Goal: Task Accomplishment & Management: Use online tool/utility

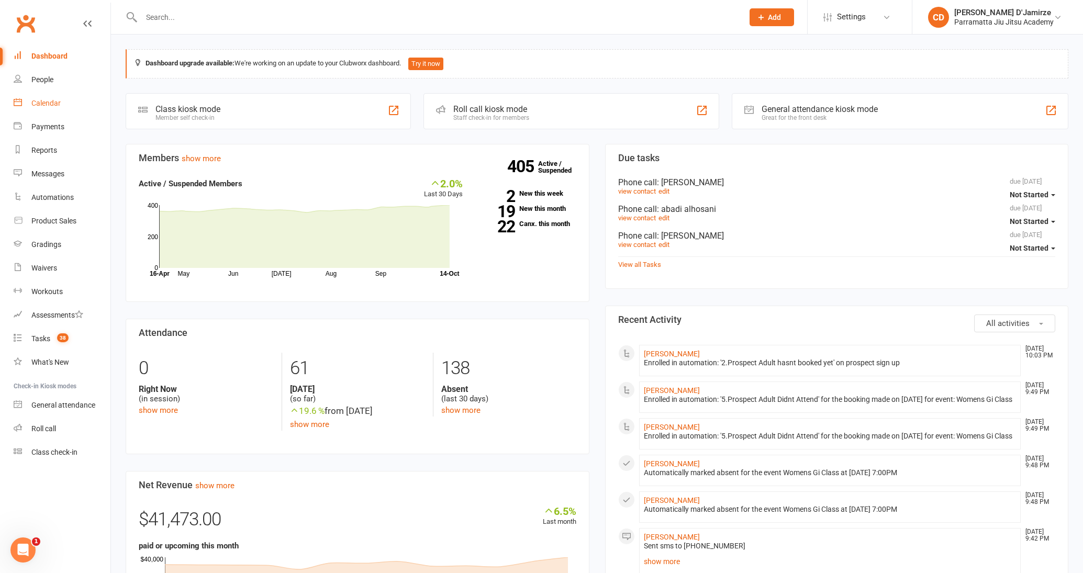
click at [39, 97] on link "Calendar" at bounding box center [62, 104] width 97 height 24
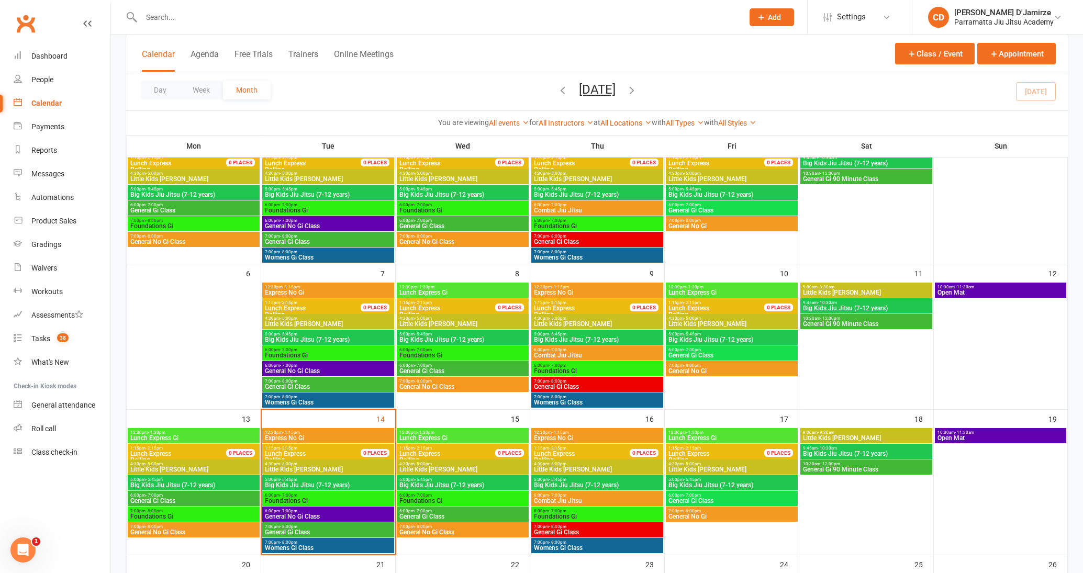
scroll to position [242, 0]
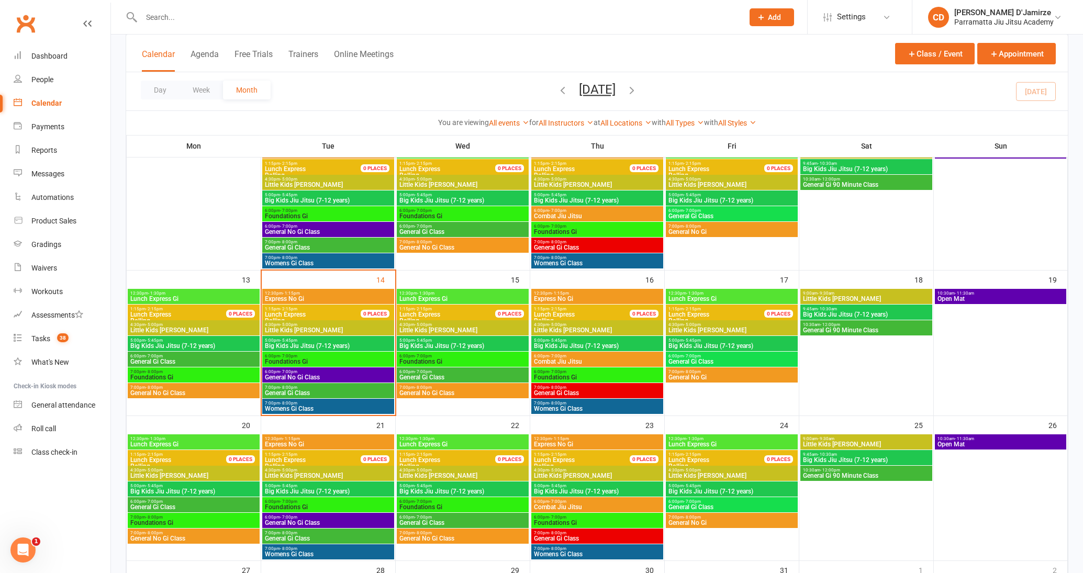
click at [308, 410] on span "Womens Gi Class" at bounding box center [328, 408] width 128 height 6
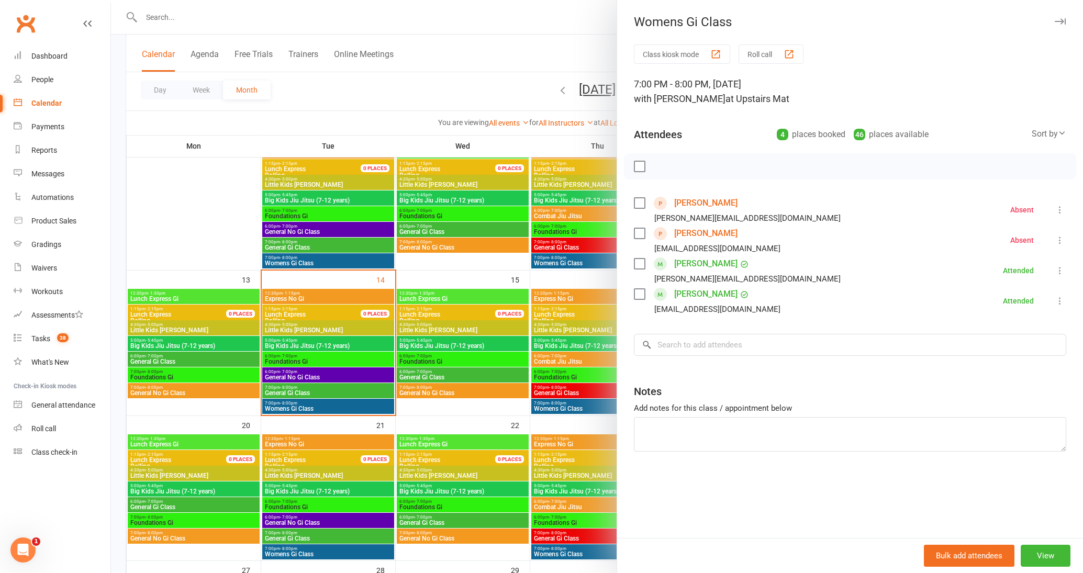
click at [312, 354] on div at bounding box center [597, 286] width 972 height 573
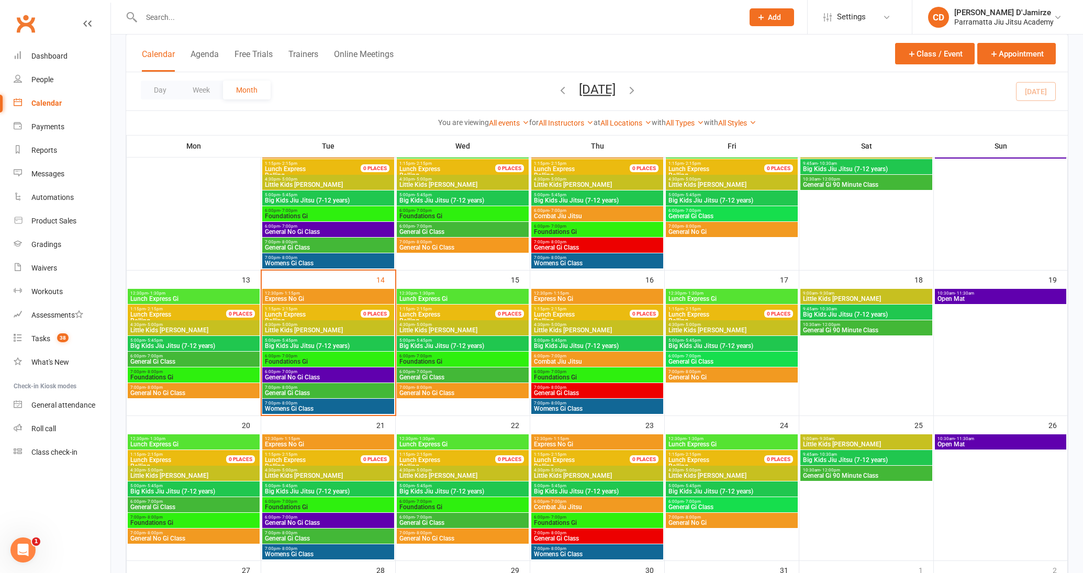
click at [313, 362] on span "Foundations Gi" at bounding box center [328, 361] width 128 height 6
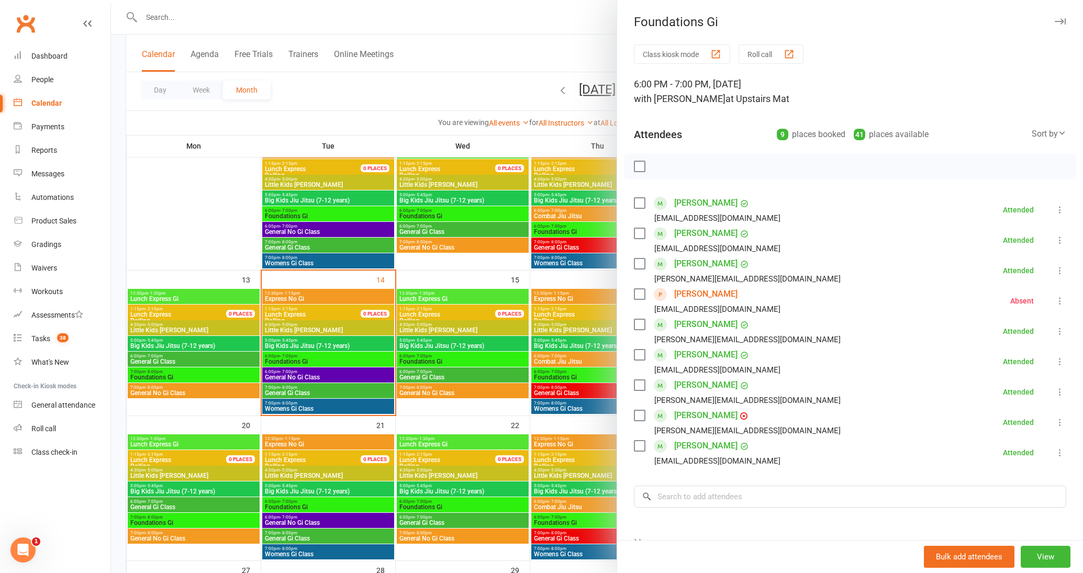
click at [318, 377] on div at bounding box center [597, 286] width 972 height 573
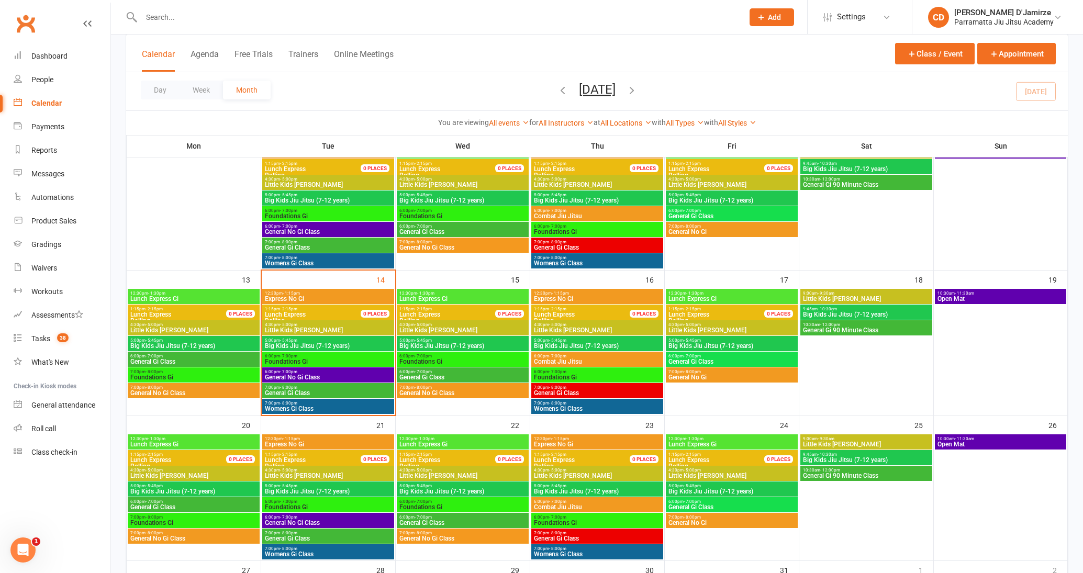
click at [332, 393] on span "General Gi Class" at bounding box center [328, 393] width 128 height 6
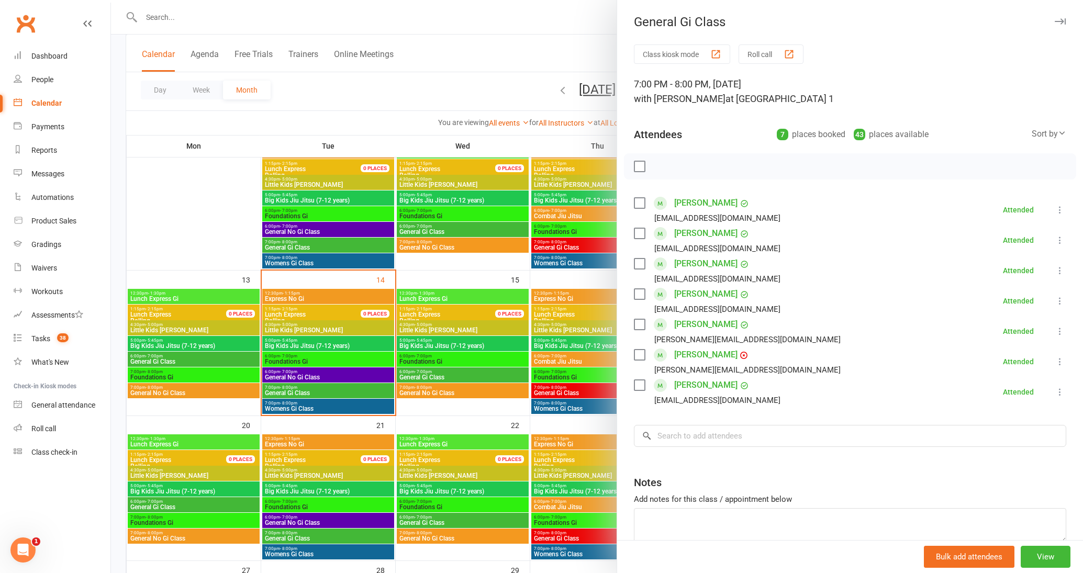
click at [333, 379] on div at bounding box center [597, 286] width 972 height 573
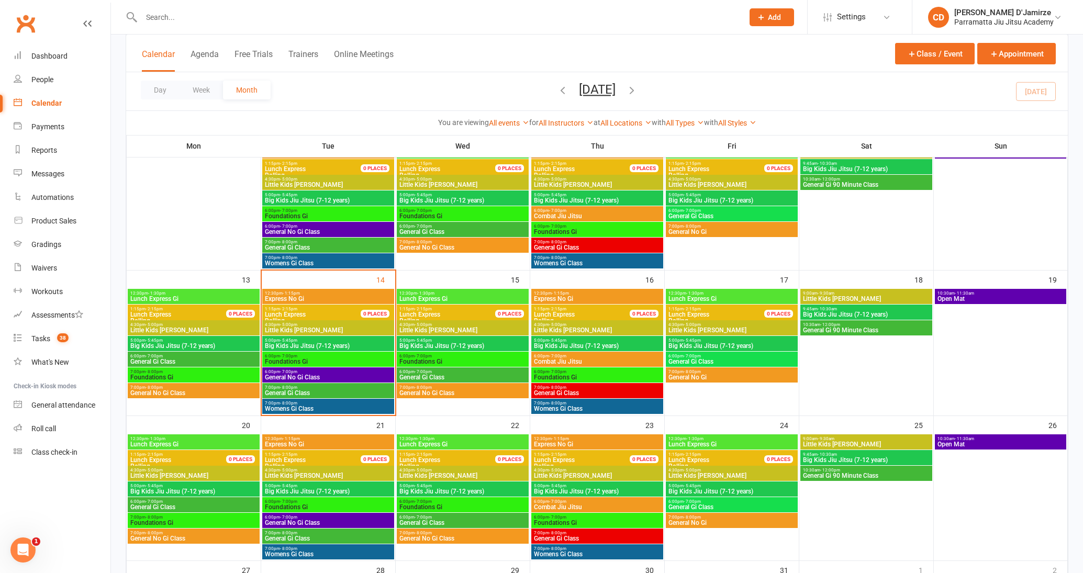
click at [314, 374] on span "General No Gi Class" at bounding box center [328, 377] width 128 height 6
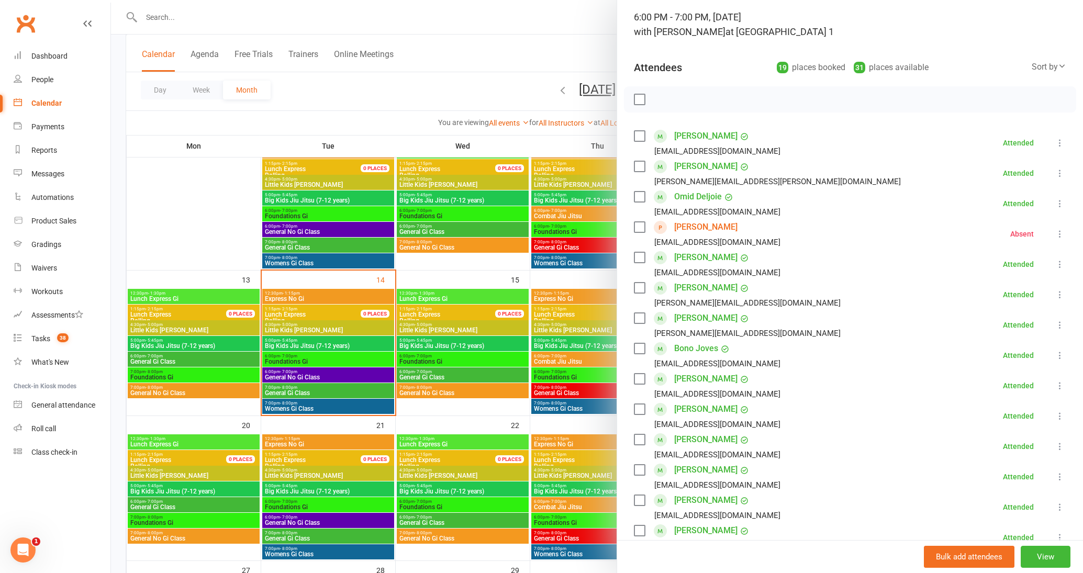
scroll to position [0, 0]
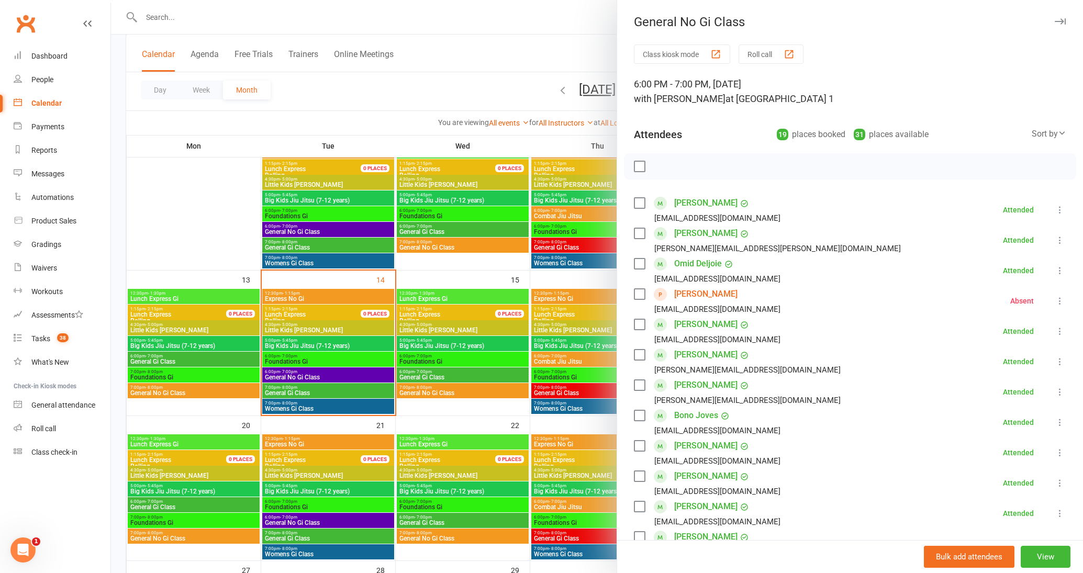
click at [190, 20] on div at bounding box center [597, 286] width 972 height 573
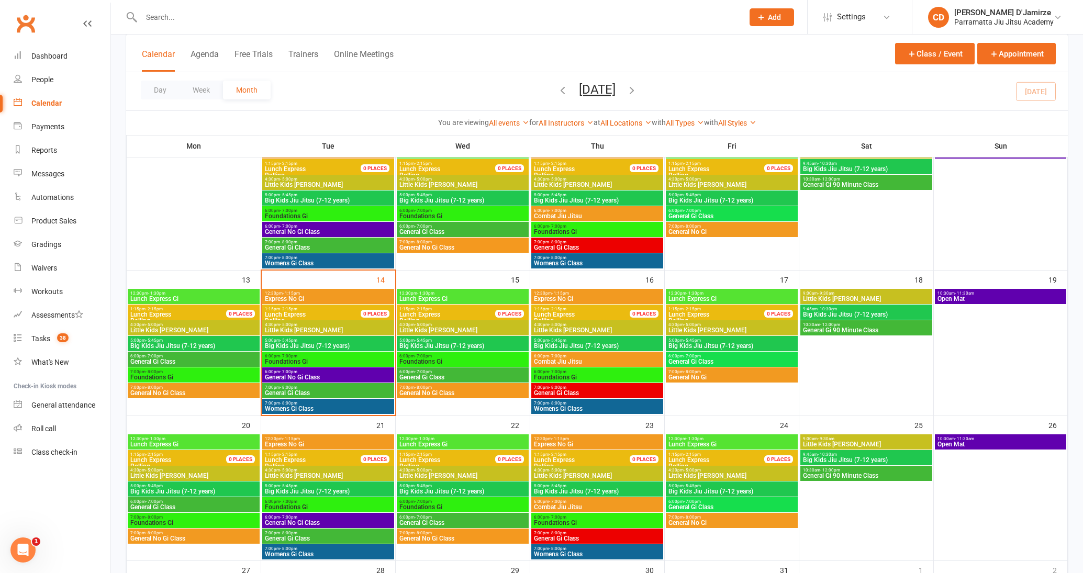
click at [189, 20] on input "text" at bounding box center [437, 17] width 598 height 15
type input "a"
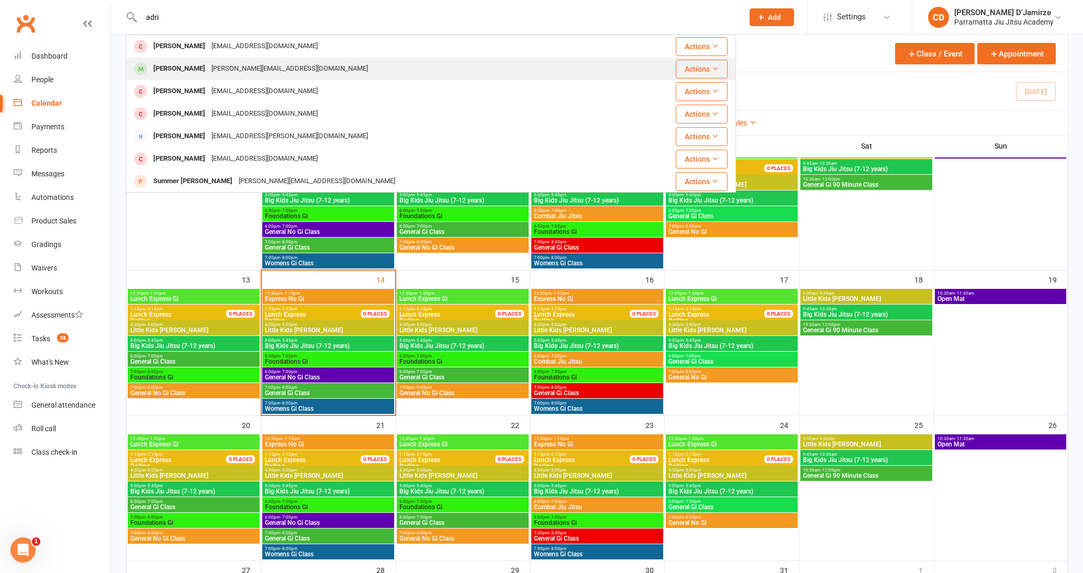
type input "adri"
click at [194, 76] on div "Adrienne Deery" at bounding box center [179, 68] width 58 height 15
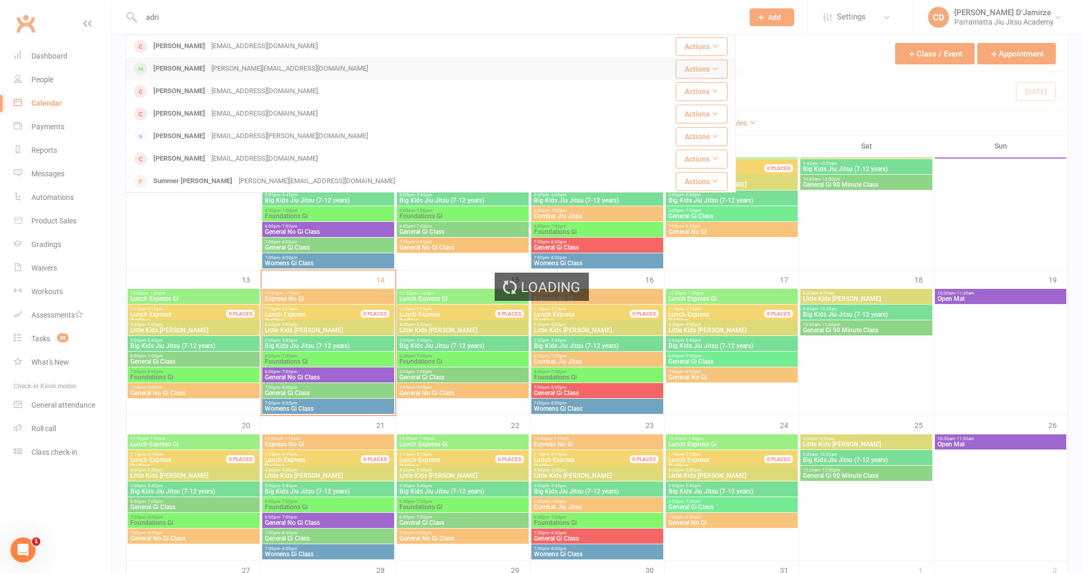
scroll to position [242, 0]
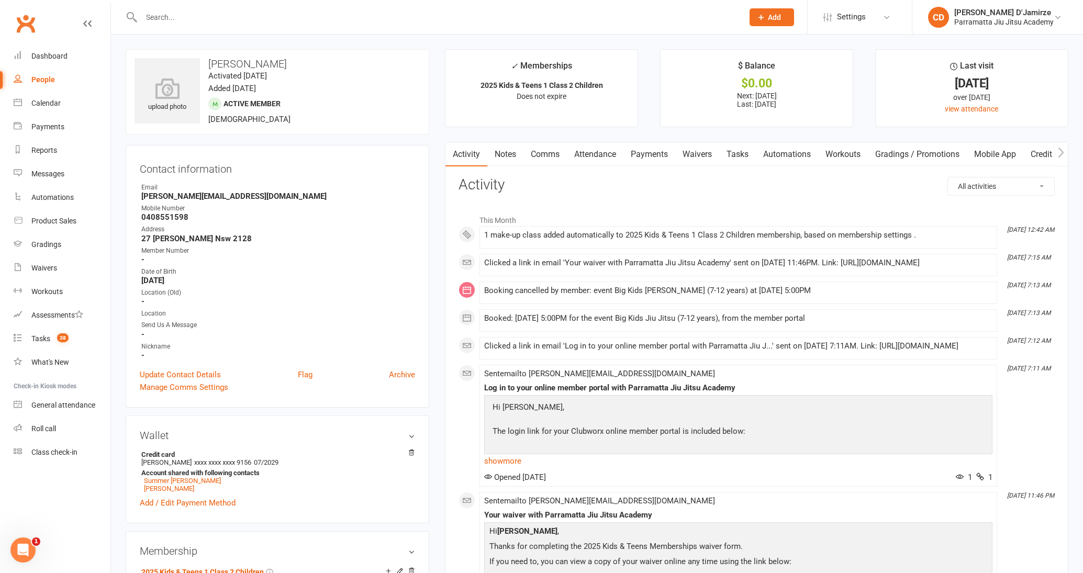
click at [654, 155] on link "Payments" at bounding box center [649, 154] width 52 height 24
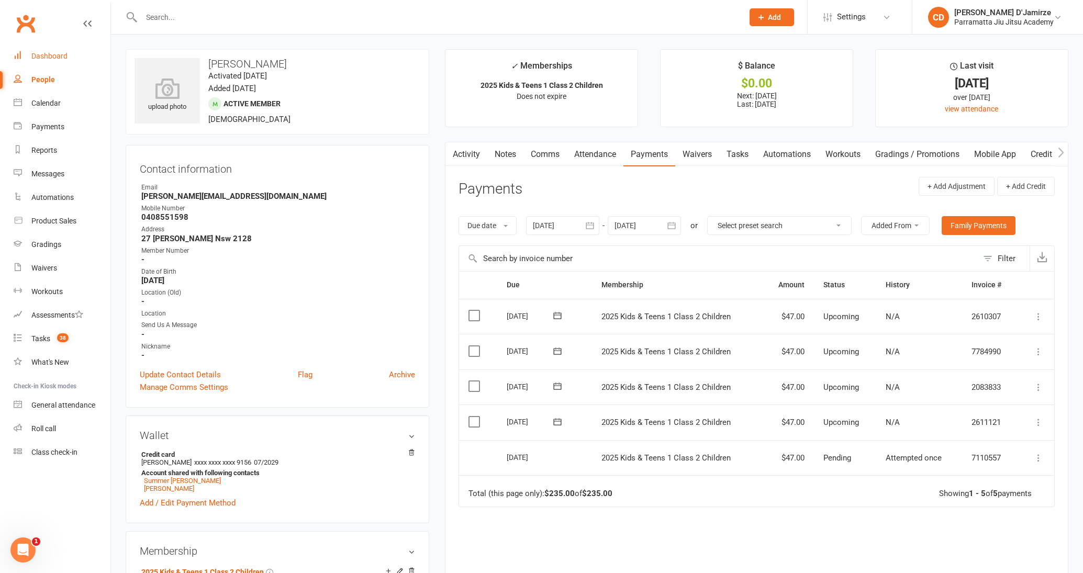
click at [72, 58] on link "Dashboard" at bounding box center [62, 56] width 97 height 24
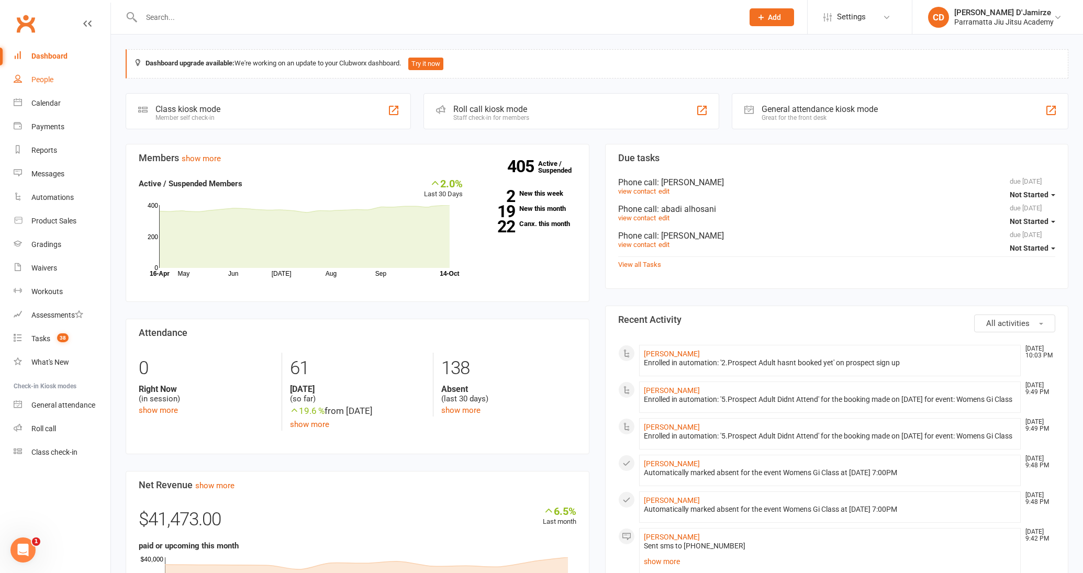
click at [54, 76] on link "People" at bounding box center [62, 80] width 97 height 24
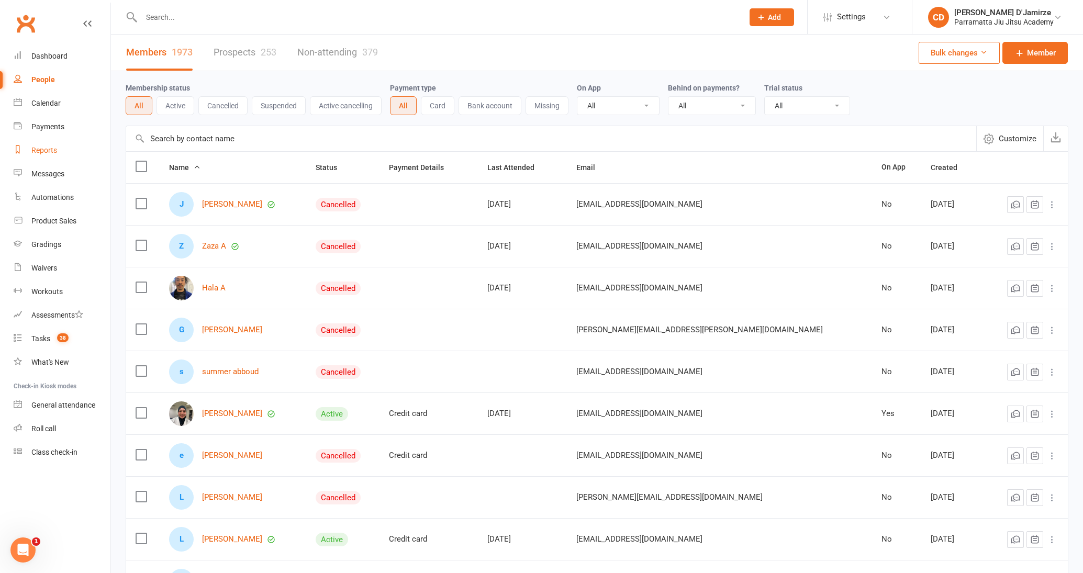
click at [57, 143] on link "Reports" at bounding box center [62, 151] width 97 height 24
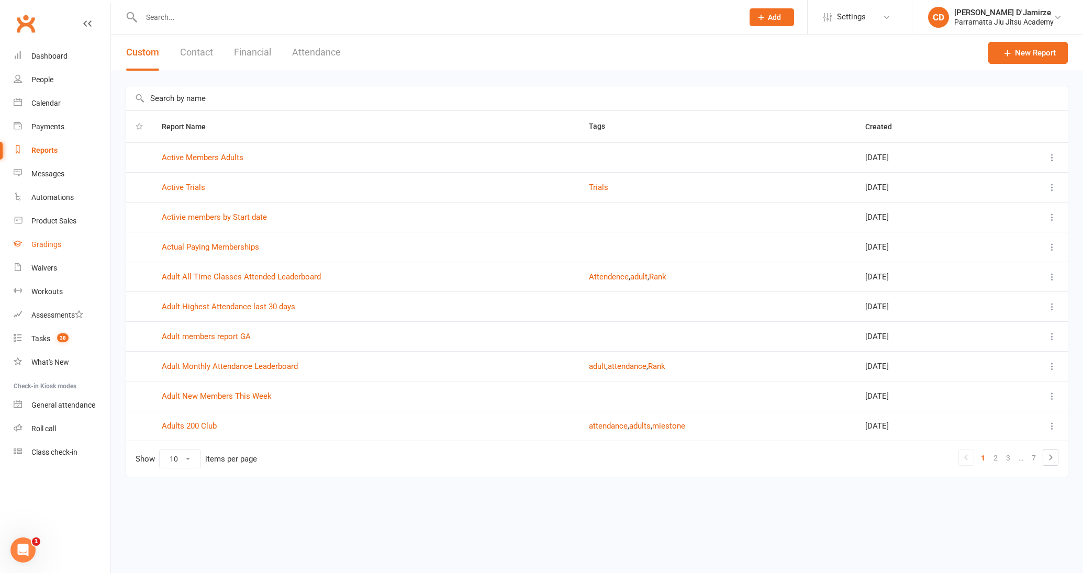
click at [61, 249] on link "Gradings" at bounding box center [62, 245] width 97 height 24
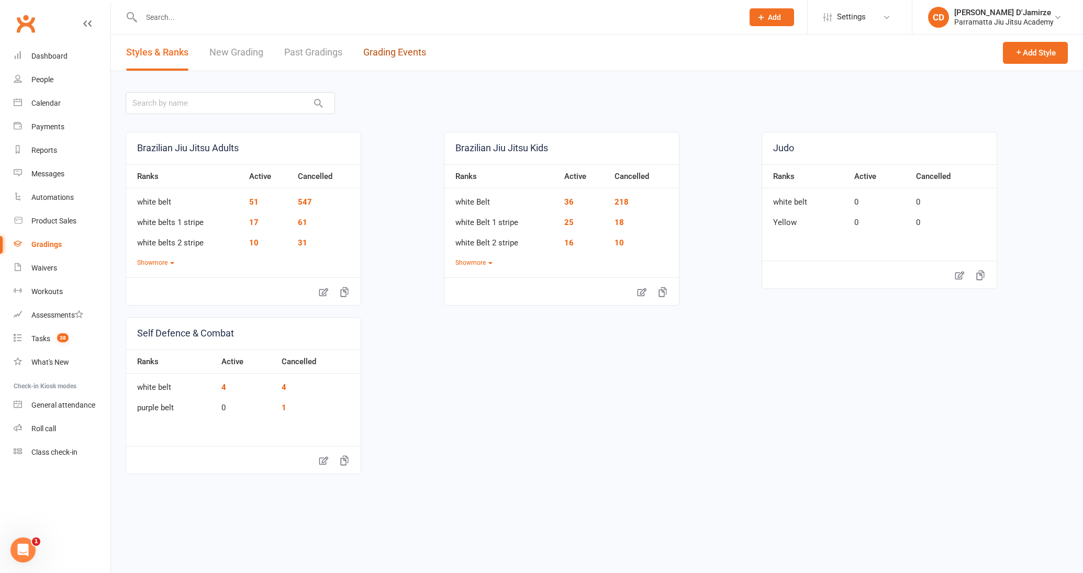
click at [405, 52] on link "Grading Events" at bounding box center [394, 53] width 63 height 36
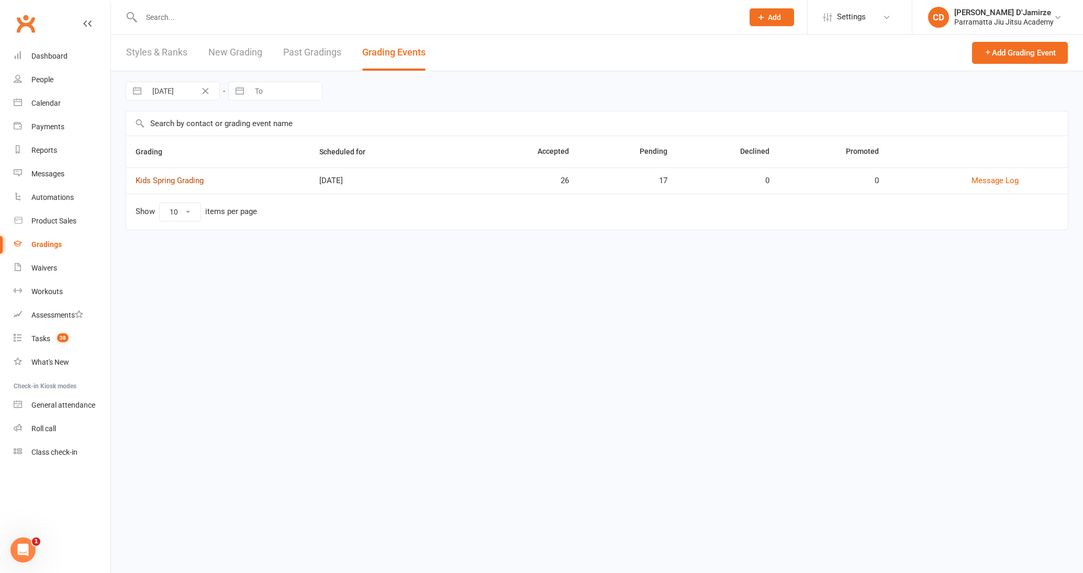
click at [181, 185] on link "Kids Spring Grading" at bounding box center [170, 180] width 68 height 9
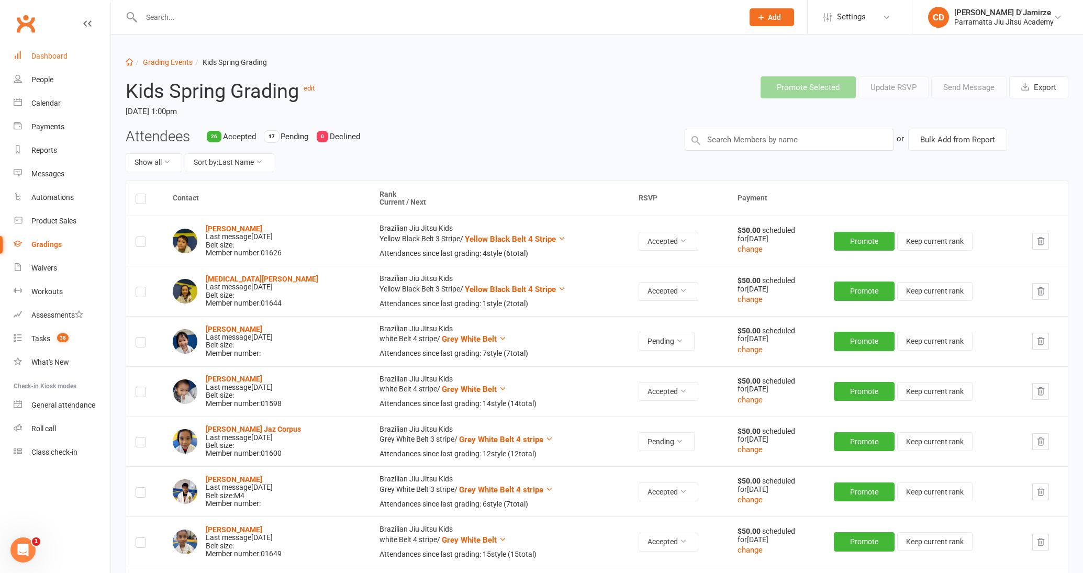
click at [48, 61] on link "Dashboard" at bounding box center [62, 56] width 97 height 24
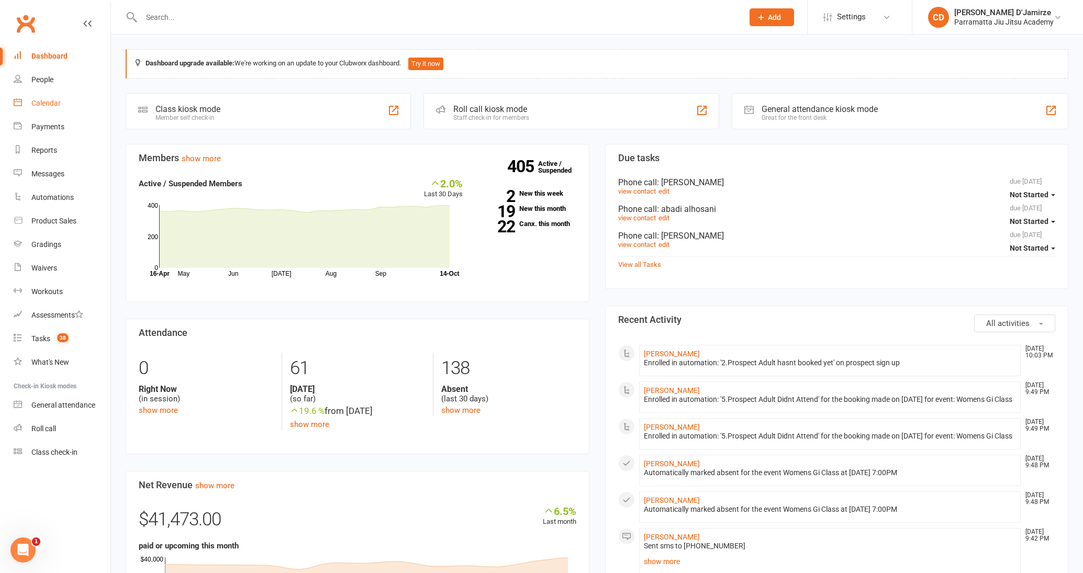
click at [32, 103] on div "Calendar" at bounding box center [45, 103] width 29 height 8
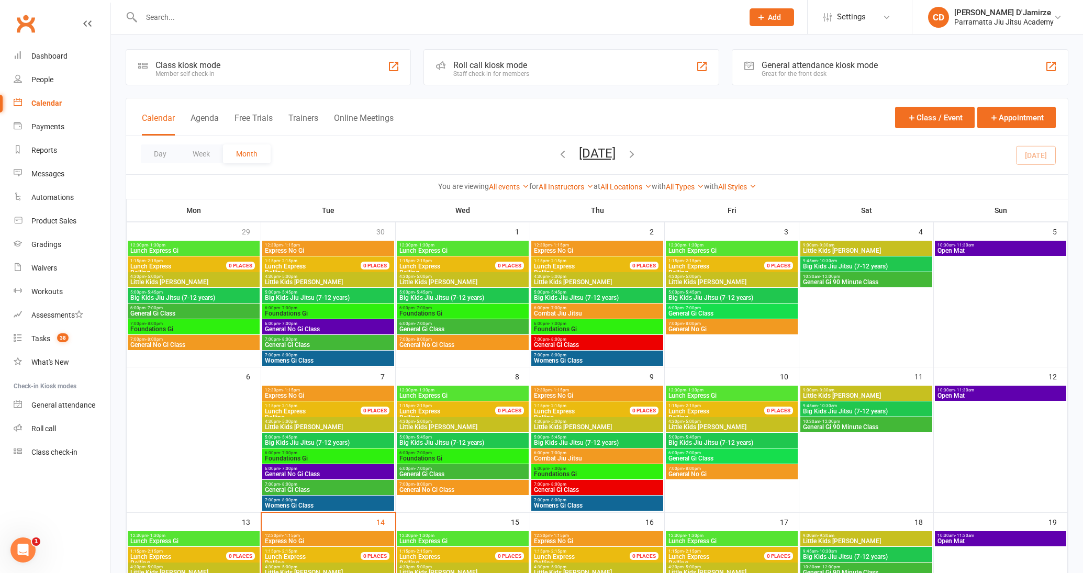
click at [318, 501] on span "7:00pm - 8:00pm" at bounding box center [328, 500] width 128 height 5
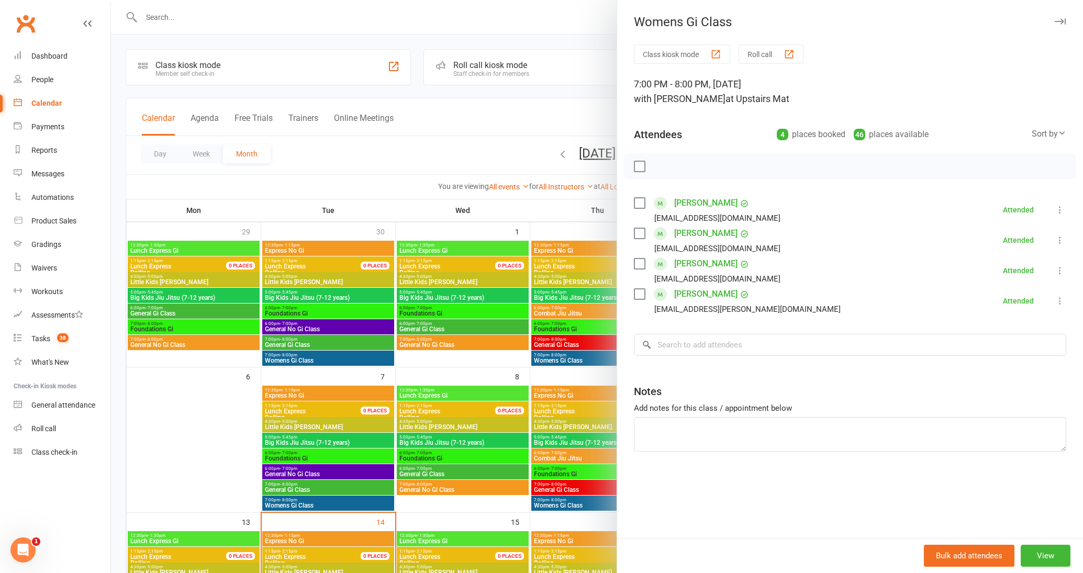
click at [284, 487] on div at bounding box center [597, 286] width 972 height 573
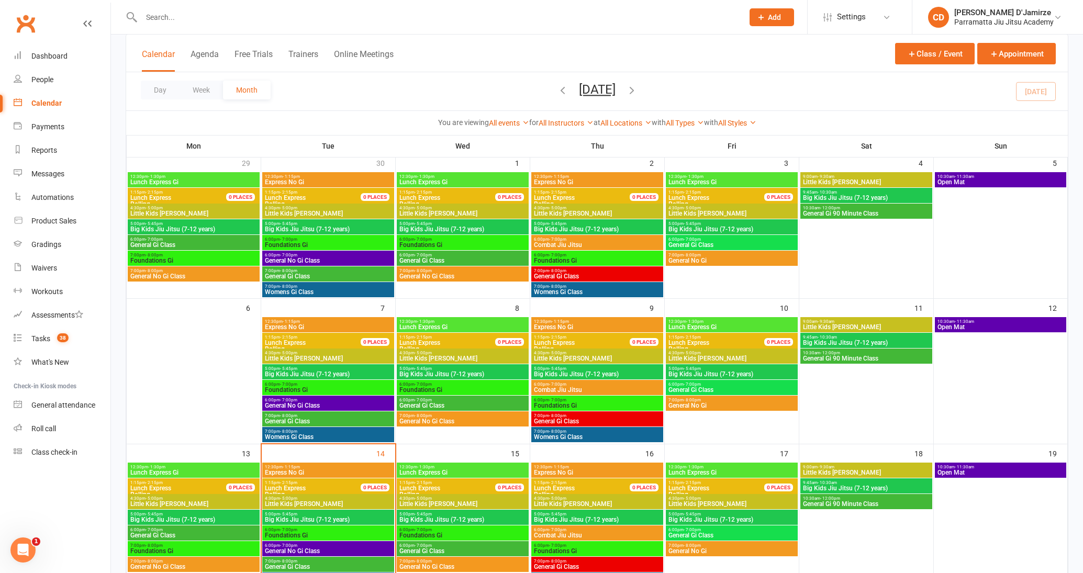
scroll to position [272, 0]
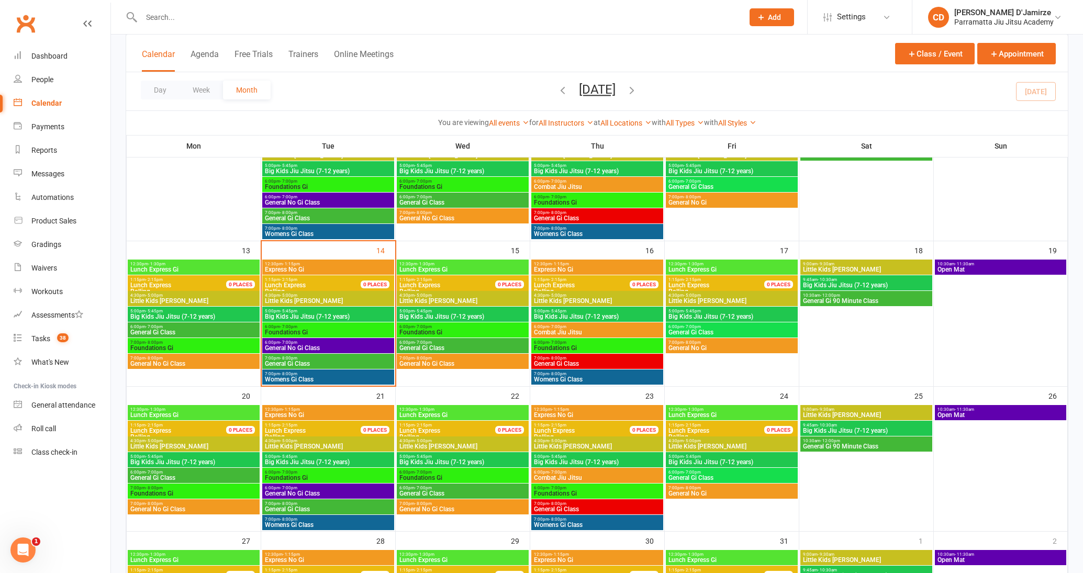
click at [312, 373] on span "7:00pm - 8:00pm" at bounding box center [328, 373] width 128 height 5
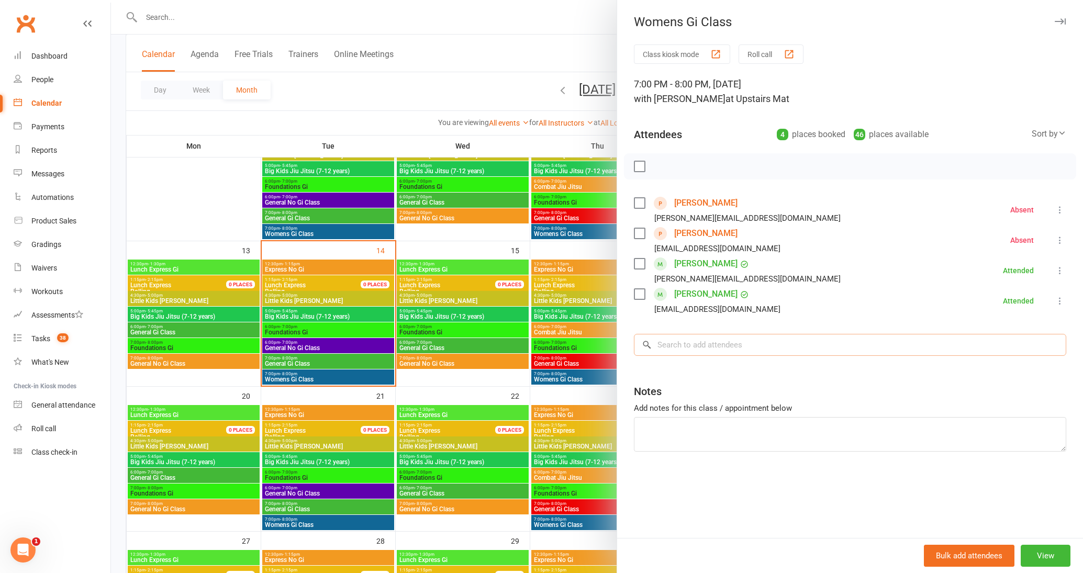
click at [685, 345] on input "search" at bounding box center [850, 345] width 432 height 22
click at [766, 49] on button "Roll call" at bounding box center [770, 53] width 65 height 19
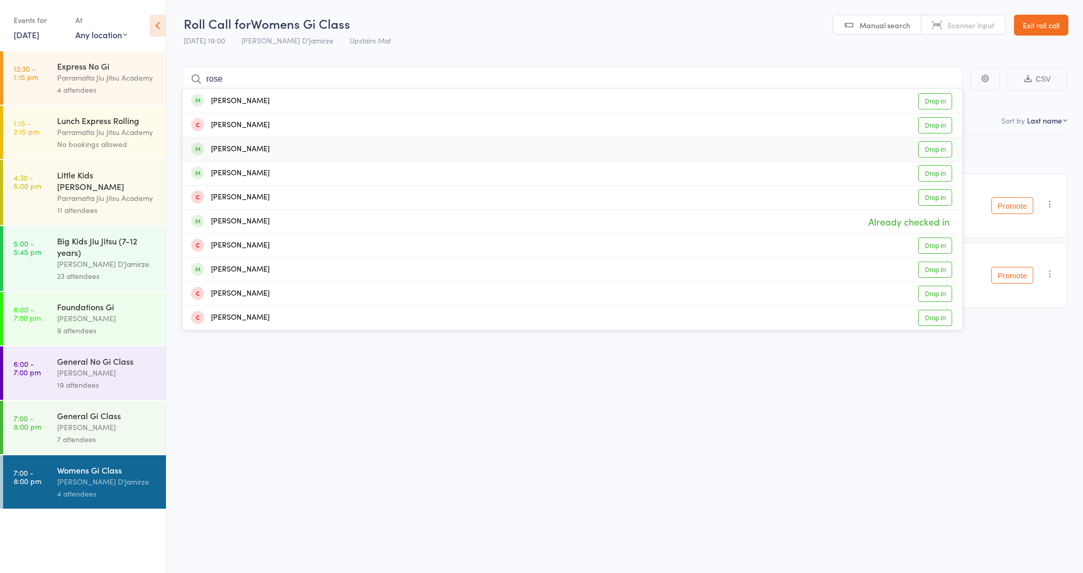
type input "rose"
click at [264, 150] on div "Rose Causevic Drop in" at bounding box center [572, 150] width 779 height 24
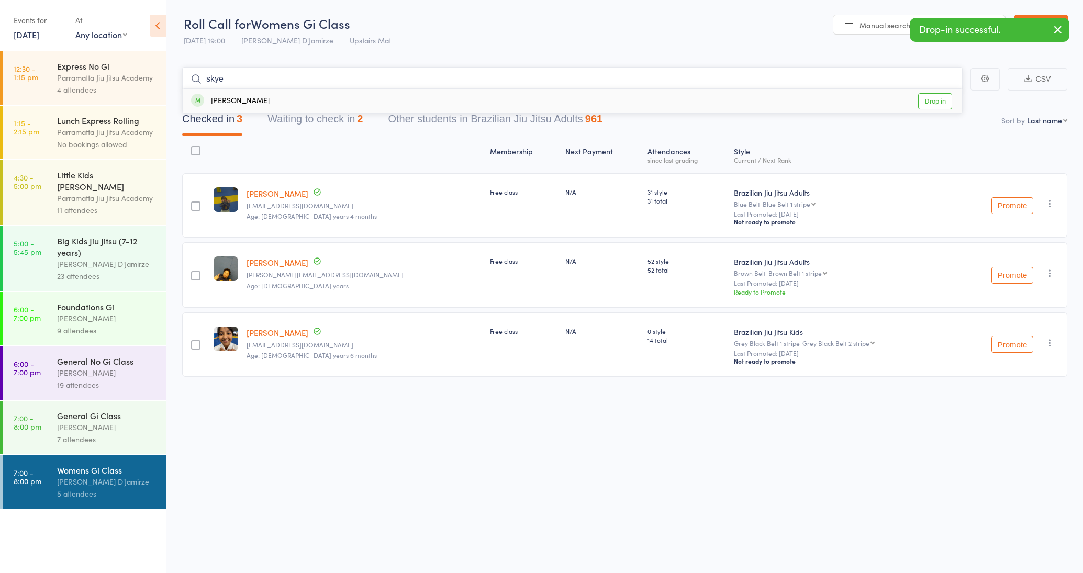
type input "skye"
click at [260, 104] on div "Skye Bryant Drop in" at bounding box center [572, 101] width 779 height 24
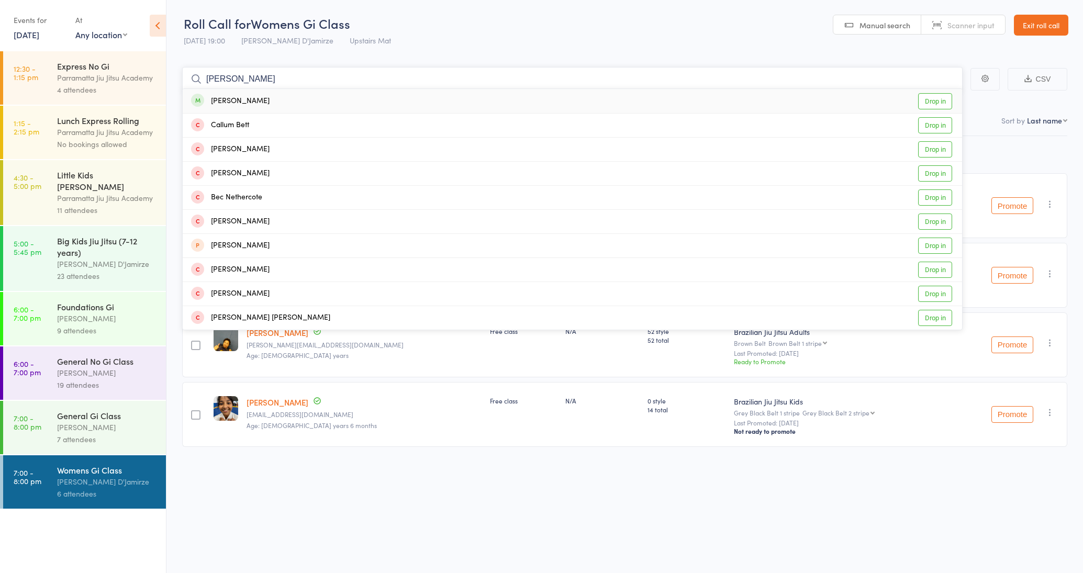
type input "beth"
click at [266, 106] on div "Bethany Botto Drop in" at bounding box center [572, 101] width 779 height 24
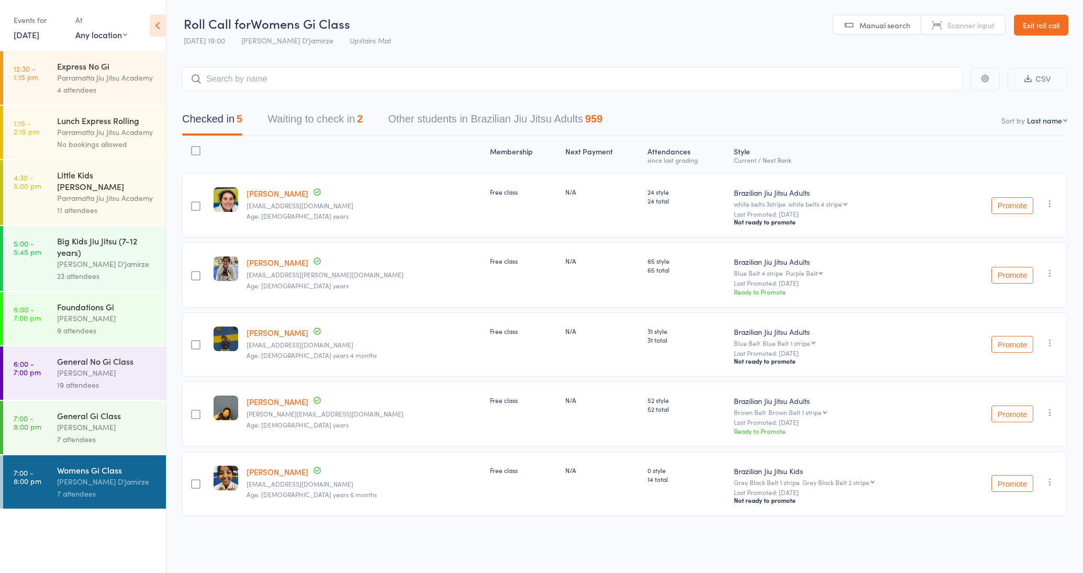
click at [133, 258] on div "[PERSON_NAME] D'Jamirze" at bounding box center [107, 264] width 100 height 12
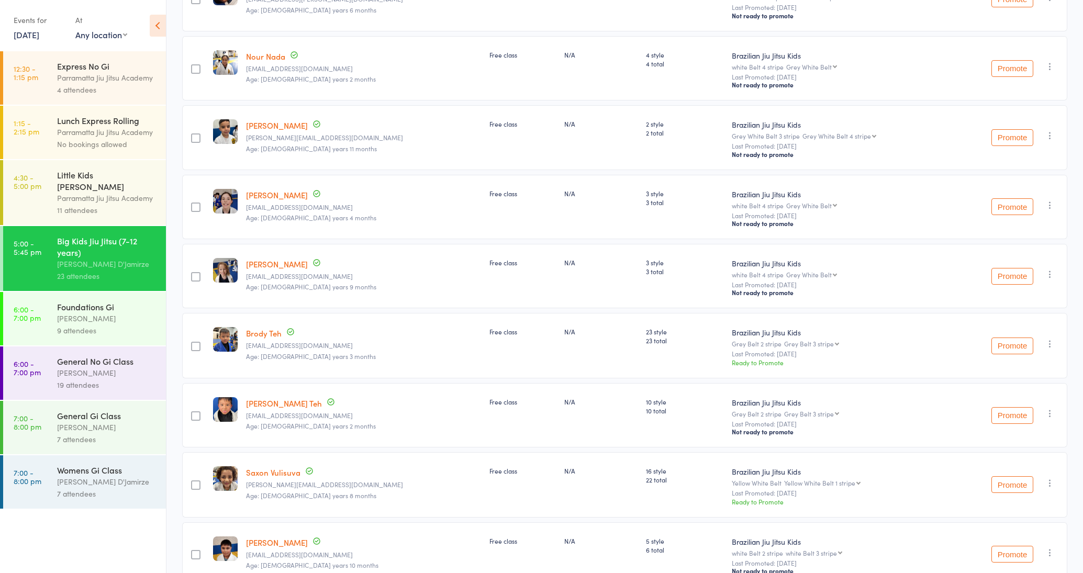
scroll to position [1220, 0]
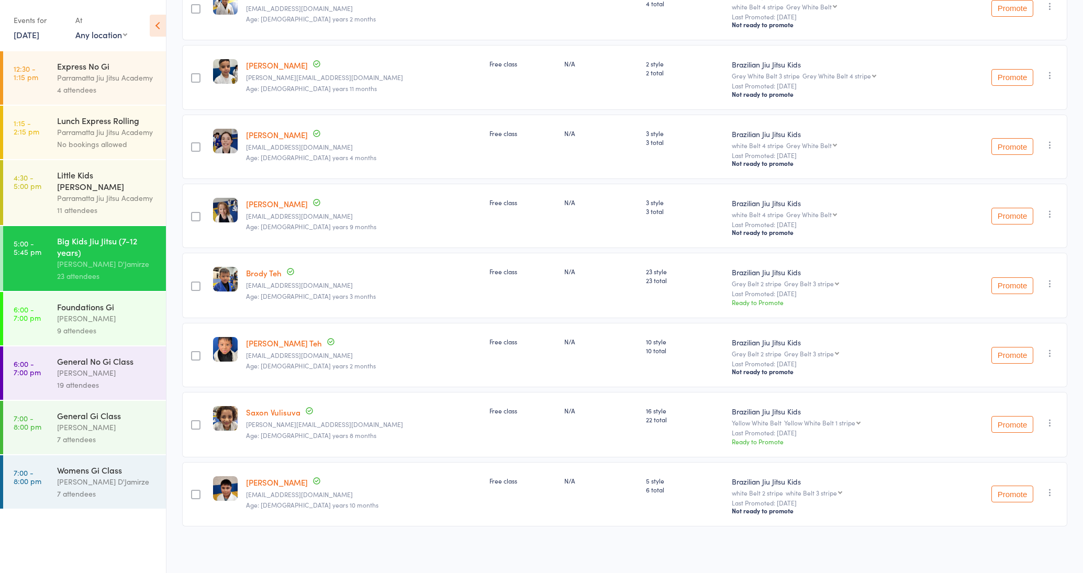
click at [1007, 425] on button "Promote" at bounding box center [1012, 424] width 42 height 17
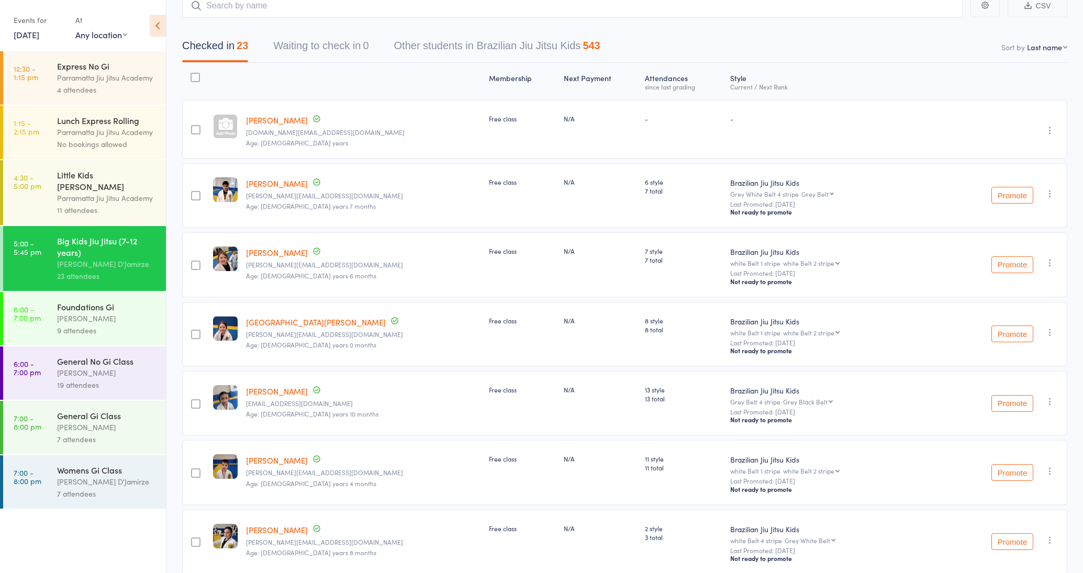
scroll to position [0, 0]
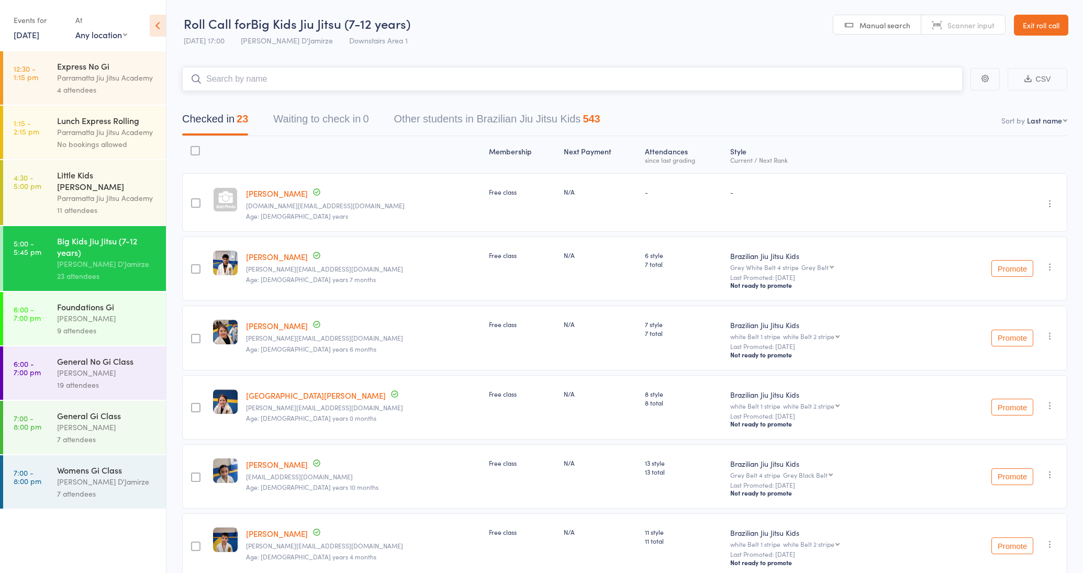
click at [241, 76] on input "search" at bounding box center [572, 79] width 780 height 24
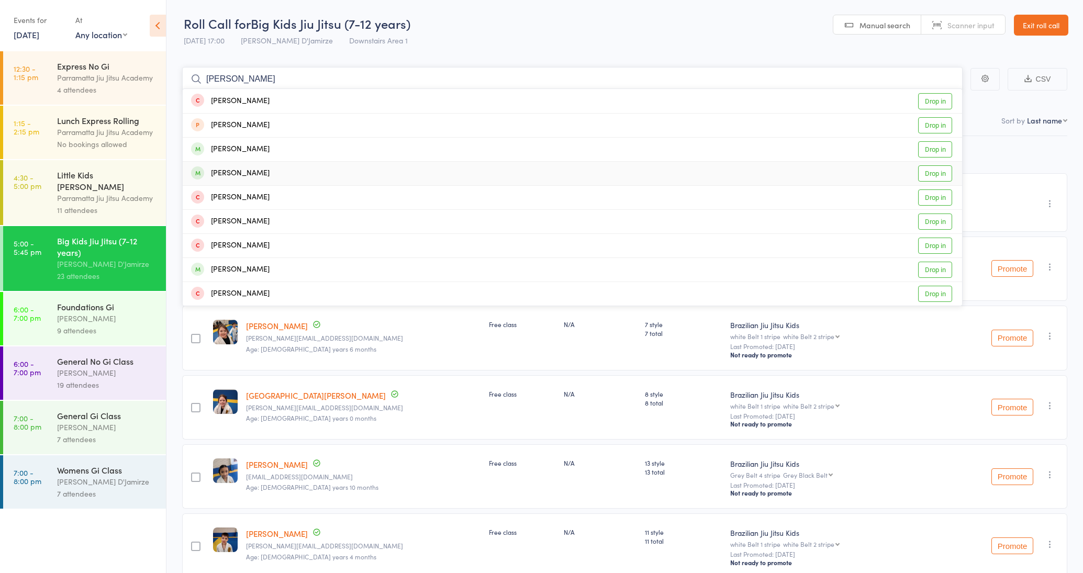
type input "ivan"
click at [266, 173] on div "Ivan D’Jamirze Drop in" at bounding box center [572, 174] width 779 height 24
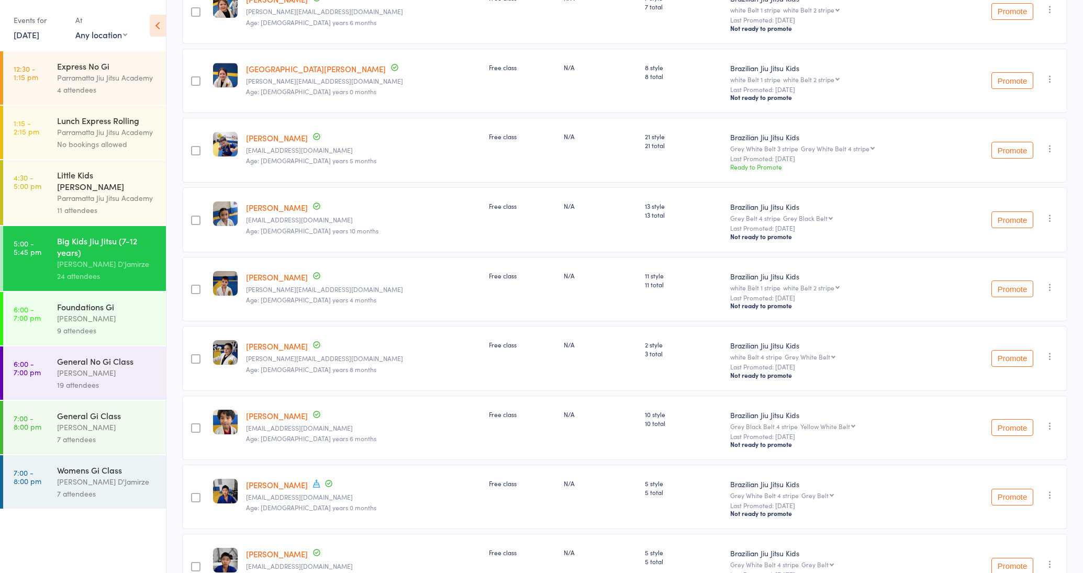
scroll to position [318, 0]
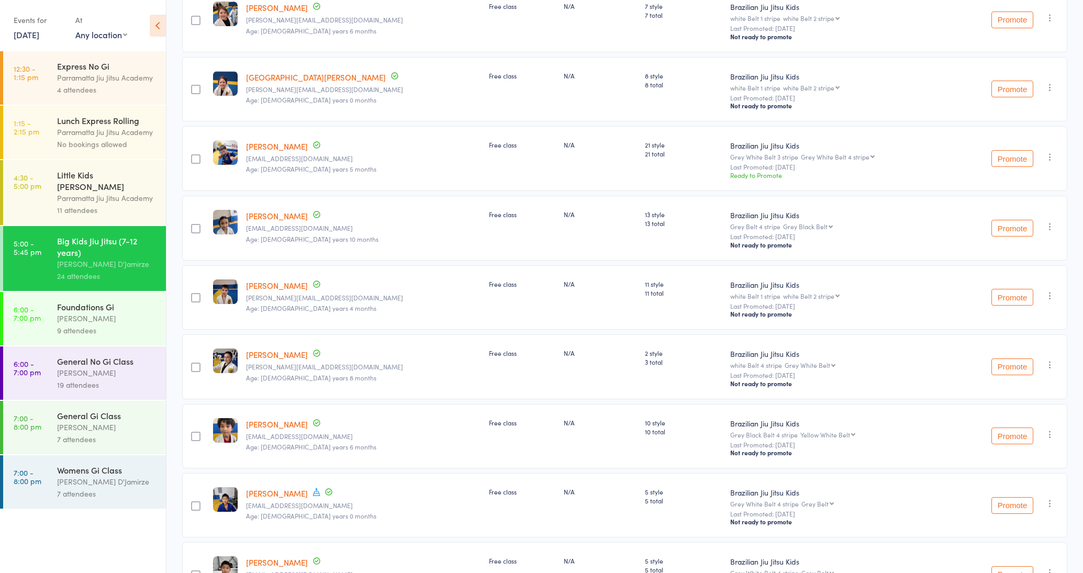
click at [1008, 162] on button "Promote" at bounding box center [1012, 158] width 42 height 17
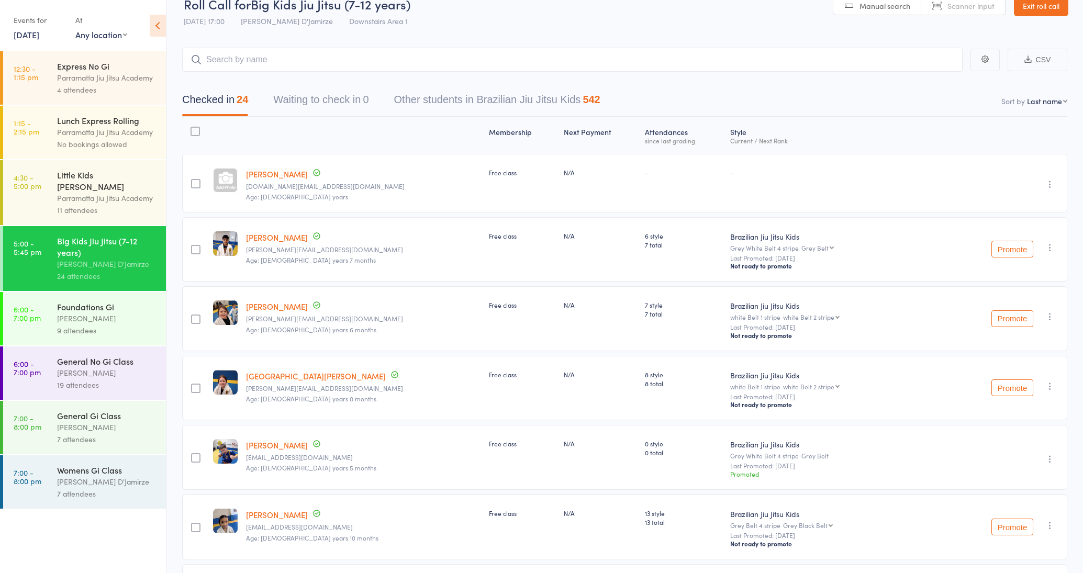
scroll to position [0, 0]
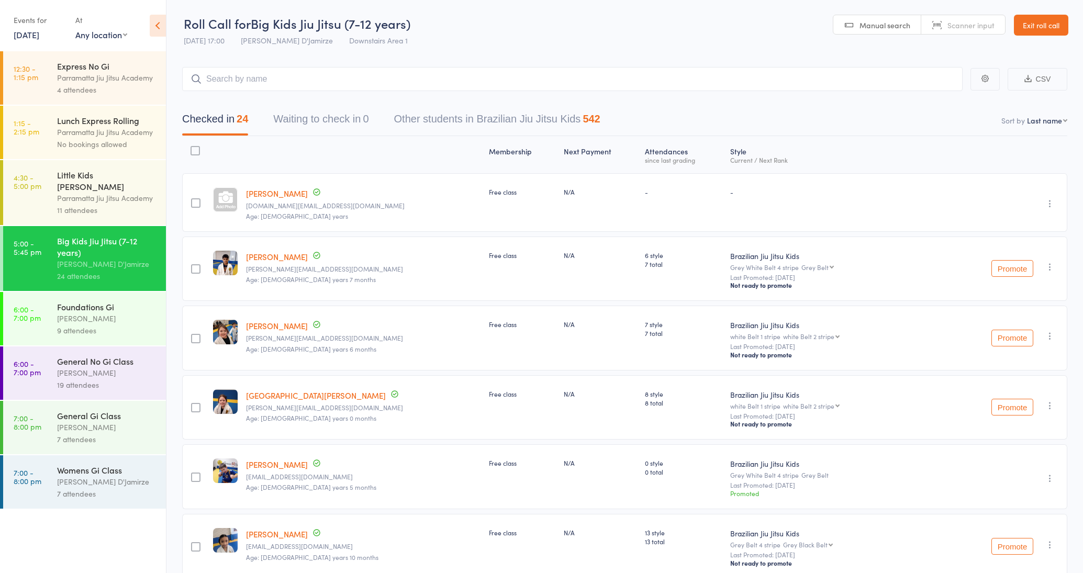
click at [1035, 27] on link "Exit roll call" at bounding box center [1040, 25] width 54 height 21
